Goal: Information Seeking & Learning: Find contact information

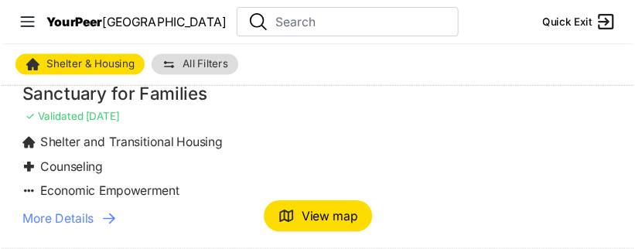
scroll to position [77, 0]
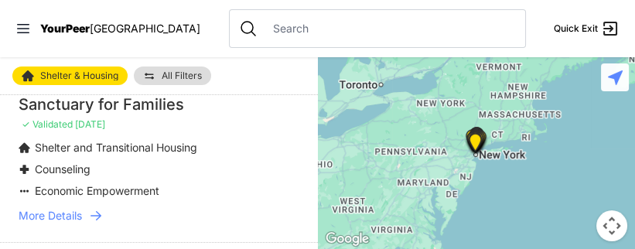
drag, startPoint x: 416, startPoint y: 16, endPoint x: 245, endPoint y: 159, distance: 223.0
click at [245, 162] on li "Counseling" at bounding box center [159, 169] width 281 height 15
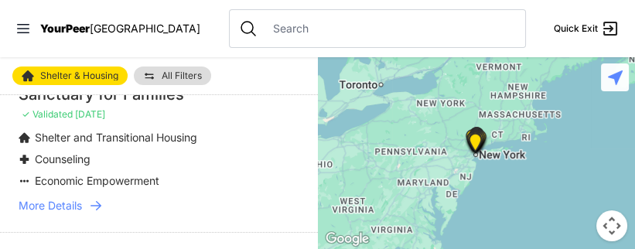
scroll to position [0, 0]
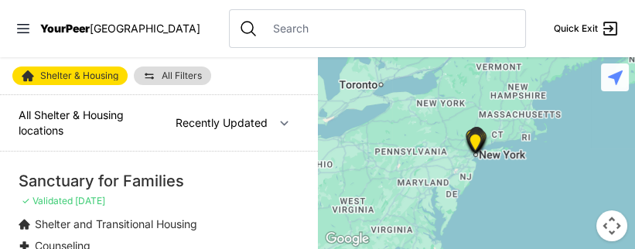
click at [74, 166] on div "Sanctuary for Families" at bounding box center [159, 181] width 281 height 22
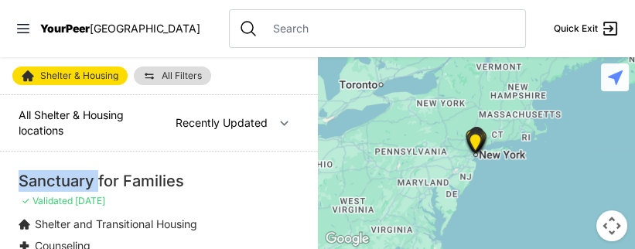
drag, startPoint x: 74, startPoint y: 173, endPoint x: 146, endPoint y: 187, distance: 73.5
click at [73, 166] on div "Sanctuary for Families" at bounding box center [159, 181] width 281 height 22
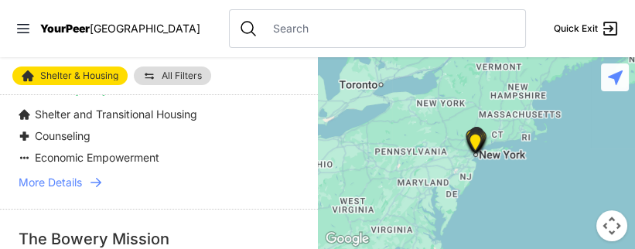
scroll to position [116, 0]
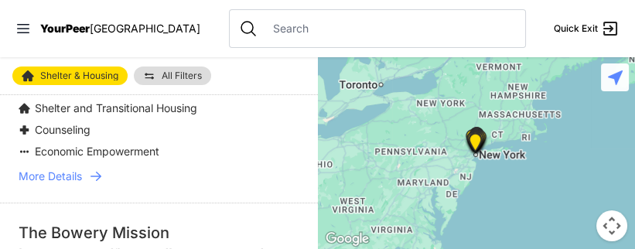
click at [25, 105] on img at bounding box center [25, 108] width 12 height 15
click at [71, 166] on span "More Details" at bounding box center [50, 176] width 63 height 15
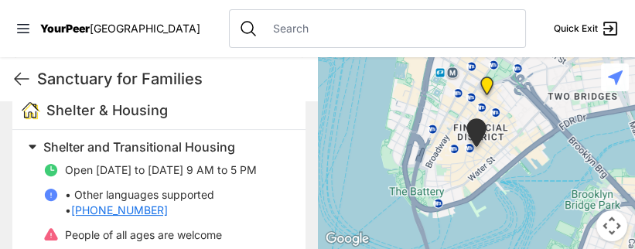
scroll to position [464, 0]
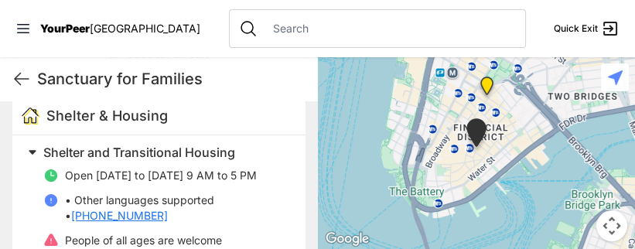
click at [98, 166] on link "[PHONE_NUMBER]" at bounding box center [119, 215] width 97 height 15
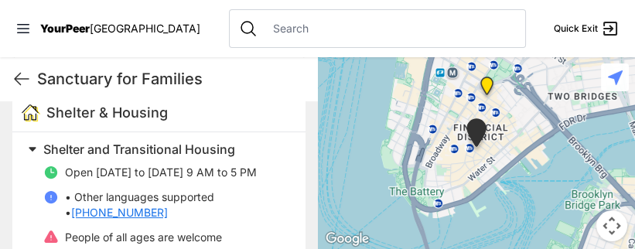
scroll to position [327, 0]
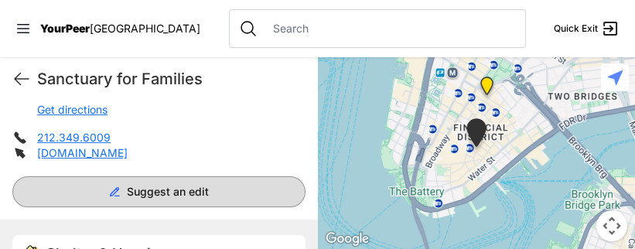
click at [206, 166] on button "Suggest an edit" at bounding box center [158, 191] width 293 height 31
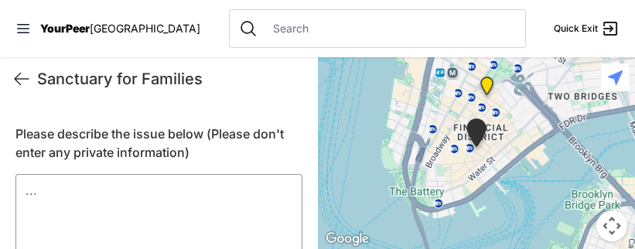
scroll to position [0, 0]
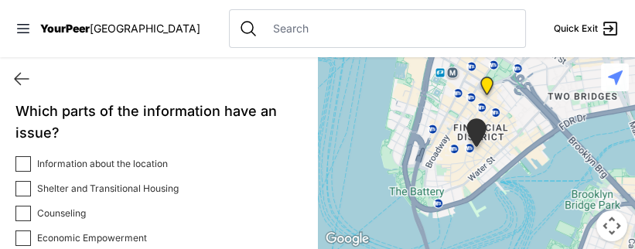
select select "recentlyUpdated"
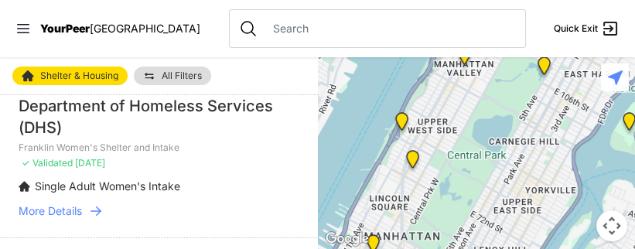
scroll to position [697, 0]
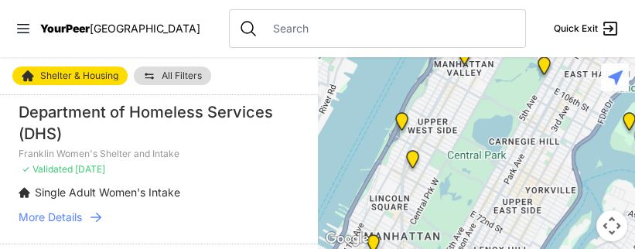
click at [97, 166] on icon at bounding box center [95, 217] width 15 height 15
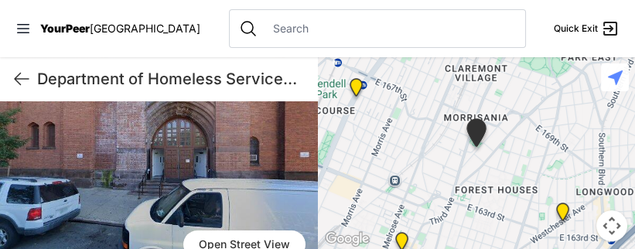
scroll to position [116, 0]
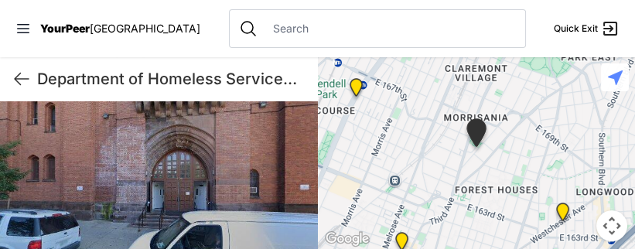
select select "recentlyUpdated"
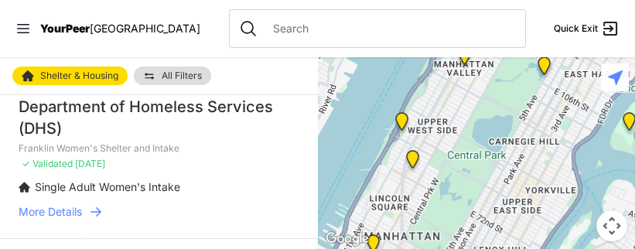
scroll to position [697, 0]
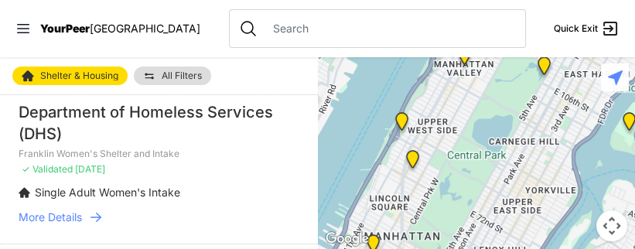
click at [48, 166] on span "More Details" at bounding box center [50, 217] width 63 height 15
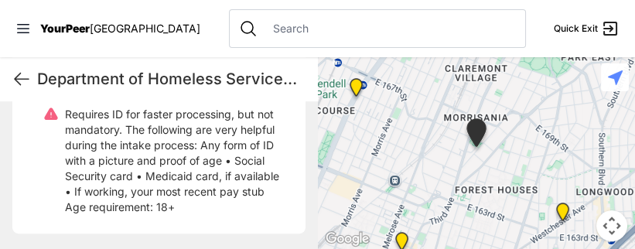
scroll to position [856, 0]
click at [15, 77] on icon at bounding box center [22, 80] width 14 height 12
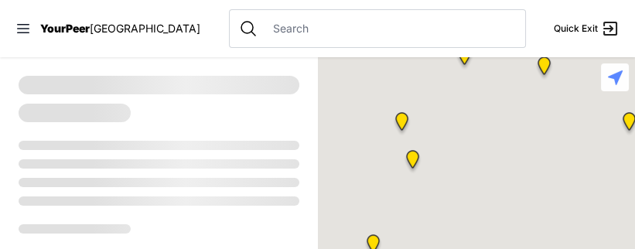
select select "recentlyUpdated"
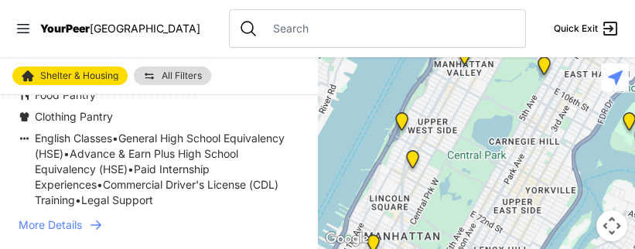
scroll to position [1161, 0]
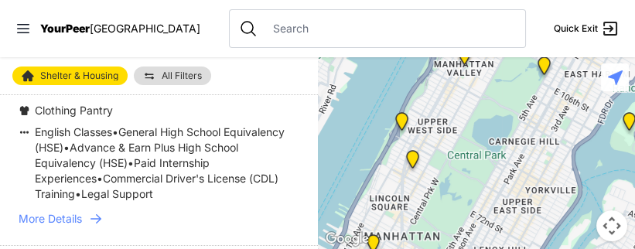
click at [68, 166] on span "More Details" at bounding box center [50, 218] width 63 height 15
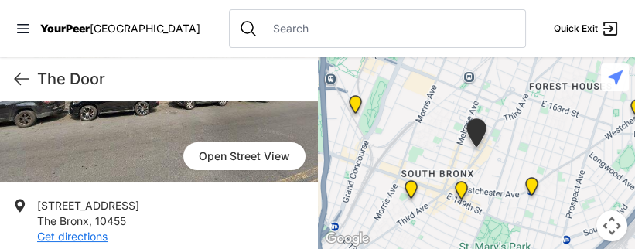
scroll to position [232, 0]
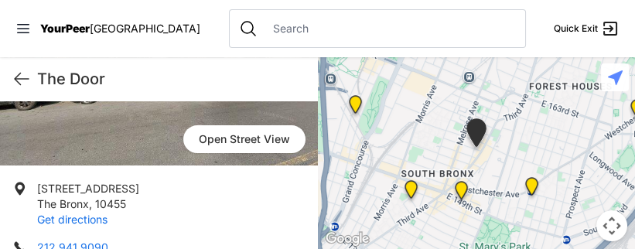
click at [56, 166] on link "Get directions" at bounding box center [72, 219] width 70 height 13
